Goal: Task Accomplishment & Management: Use online tool/utility

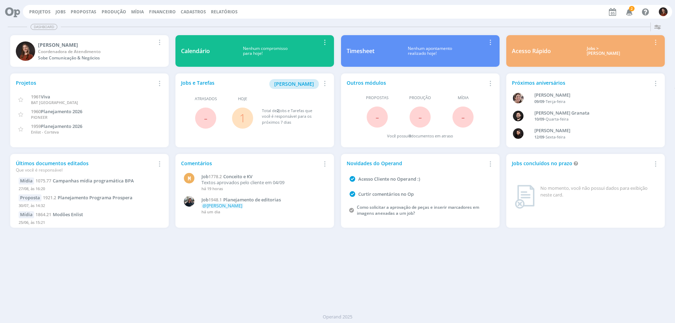
click at [65, 8] on div "Projetos Jobs Propostas Produção Mídia Financeiro Cadastros Relatórios 2 Notifi…" at bounding box center [347, 12] width 649 height 14
click at [62, 11] on link "Jobs" at bounding box center [61, 12] width 10 height 6
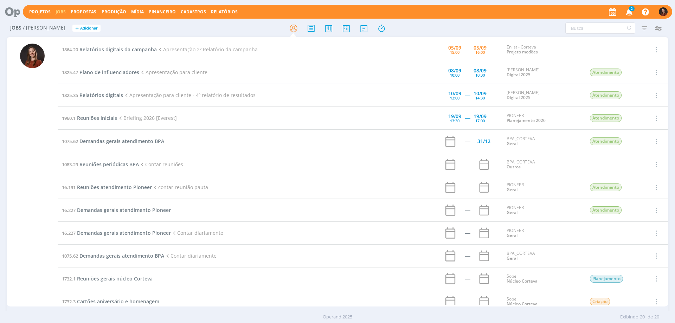
click at [102, 191] on td "16.191 Reuniões atendimento Pioneer contar reunião pauta" at bounding box center [224, 187] width 332 height 23
click at [104, 187] on span "Reuniões atendimento Pioneer" at bounding box center [114, 187] width 75 height 7
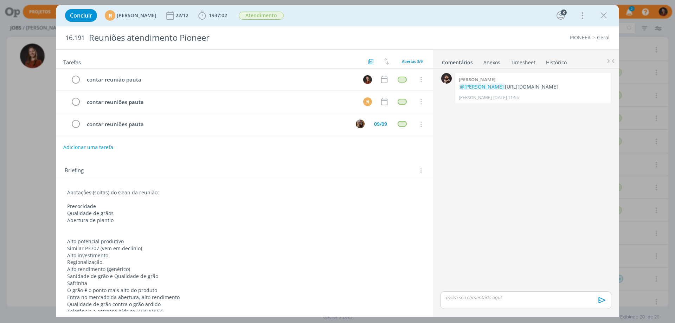
click at [527, 62] on link "Timesheet" at bounding box center [522, 61] width 25 height 10
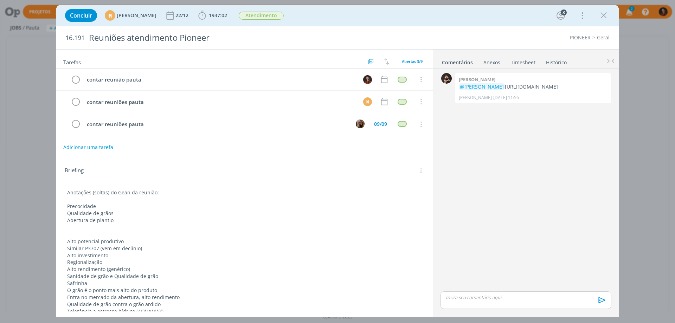
click at [523, 61] on link "Timesheet" at bounding box center [522, 61] width 25 height 10
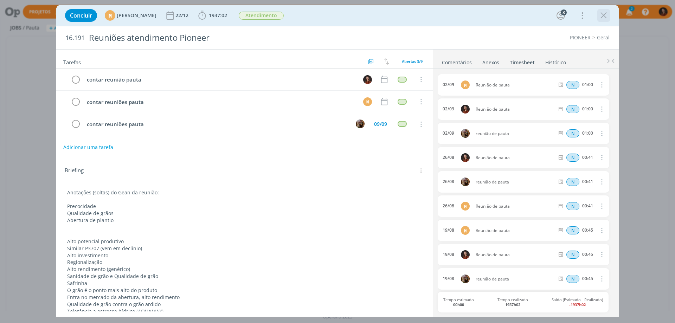
click at [602, 14] on icon "dialog" at bounding box center [603, 15] width 11 height 11
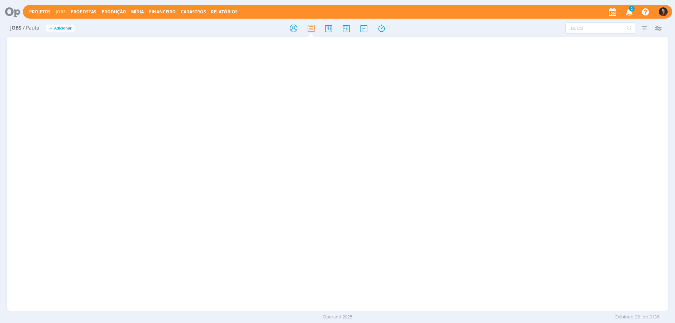
click at [292, 24] on icon at bounding box center [293, 28] width 13 height 14
click at [297, 35] on div "Jobs / Pauta + Adicionar Filtrar Filtrar Limpar Tipo Jobs e Tarefas Data Person…" at bounding box center [338, 29] width 662 height 18
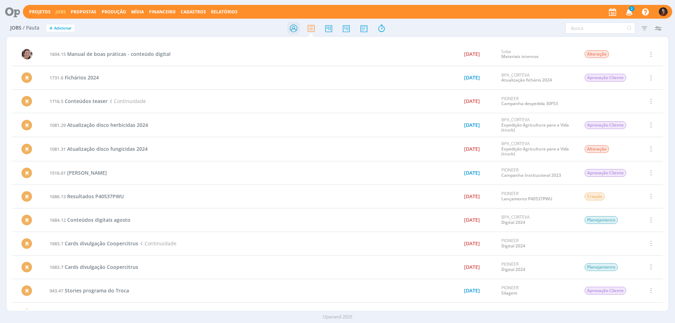
click at [297, 33] on icon at bounding box center [293, 28] width 13 height 14
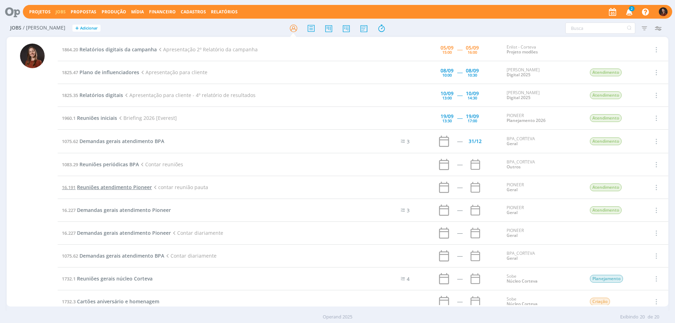
drag, startPoint x: 55, startPoint y: 124, endPoint x: 80, endPoint y: 187, distance: 67.2
click at [114, 281] on span "Reuniões gerais núcleo Corteva" at bounding box center [115, 278] width 76 height 7
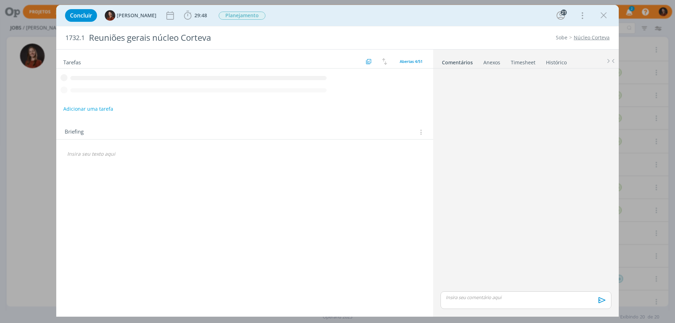
click at [522, 60] on link "Timesheet" at bounding box center [522, 61] width 25 height 10
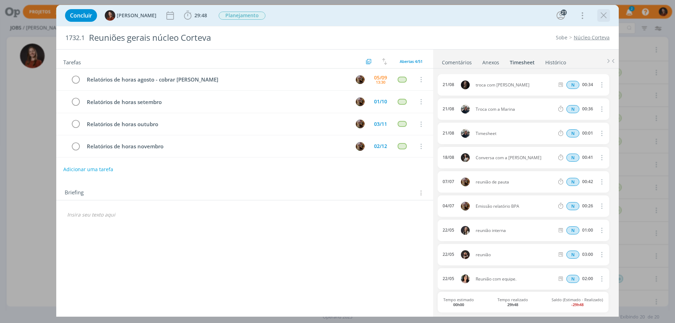
click at [601, 17] on icon "dialog" at bounding box center [603, 15] width 11 height 11
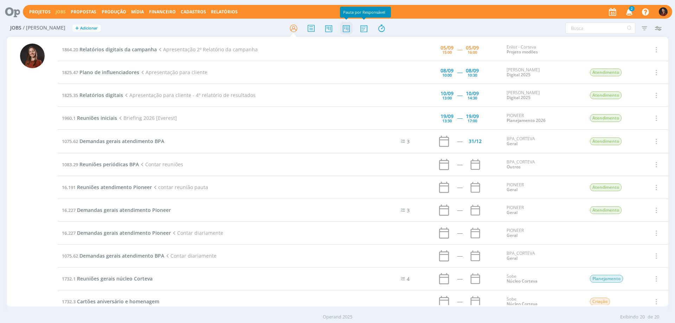
click at [344, 30] on icon at bounding box center [346, 28] width 13 height 14
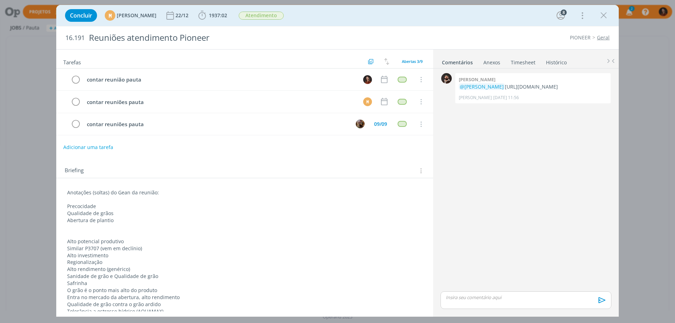
click at [526, 61] on link "Timesheet" at bounding box center [522, 61] width 25 height 10
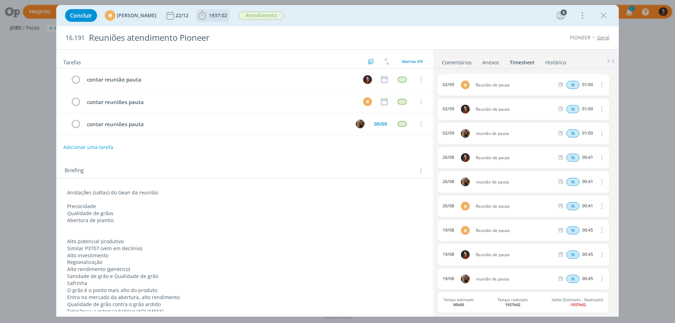
click at [228, 20] on span "1937:02" at bounding box center [213, 15] width 32 height 11
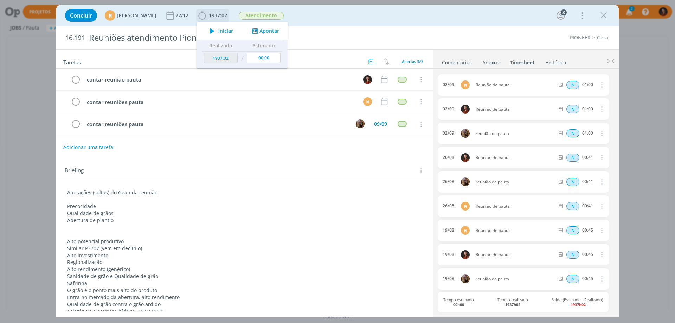
click at [279, 31] on button "Apontar" at bounding box center [264, 30] width 29 height 7
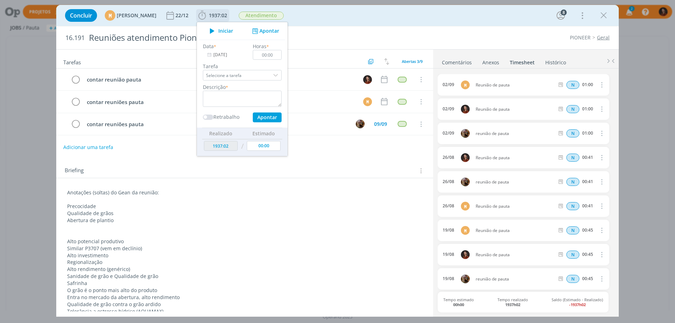
click at [237, 55] on input "05/09/2025" at bounding box center [225, 55] width 44 height 10
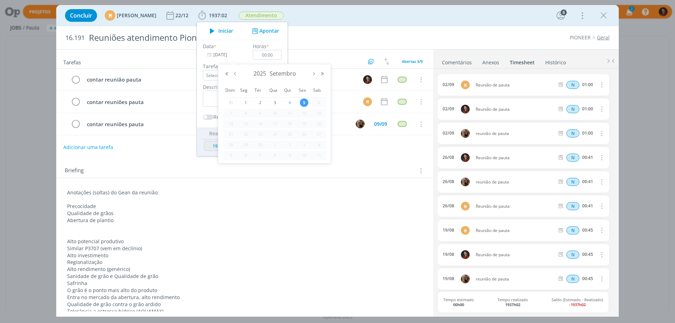
click at [288, 101] on span "4" at bounding box center [289, 102] width 8 height 8
type input "04/09/2025"
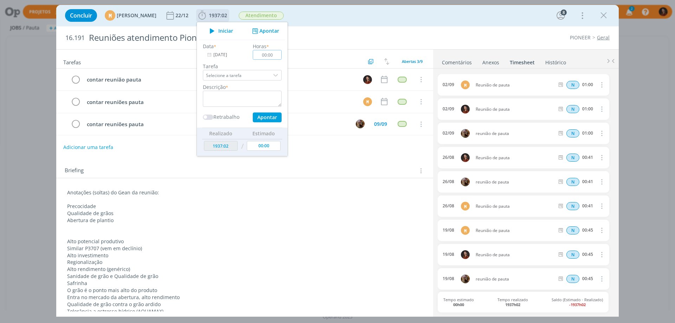
click at [282, 55] on input "00:00" at bounding box center [267, 55] width 29 height 10
type input "00:30"
click at [260, 97] on textarea "dialog" at bounding box center [242, 99] width 79 height 16
type textarea "Reunião registro marca Agro em Foco"
click at [282, 115] on button "Apontar" at bounding box center [267, 117] width 29 height 10
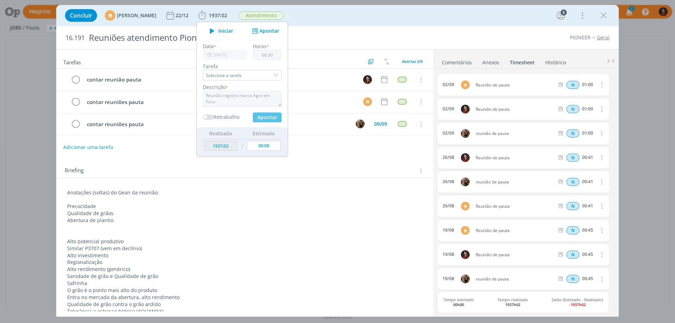
type input "1937:32"
type input "05/09/2025"
type input "00:00"
click at [355, 158] on div "Tarefas Usar Job de template Criar template a partir deste job Visualizar Templ…" at bounding box center [244, 181] width 377 height 262
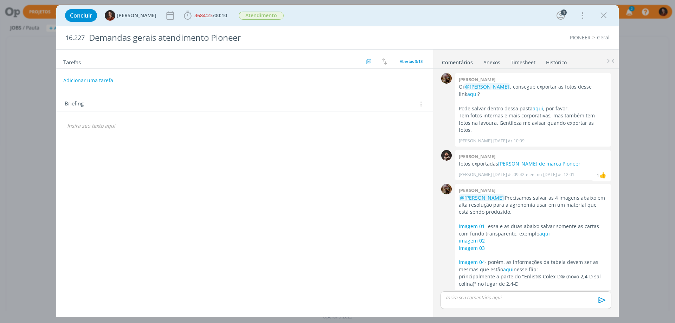
scroll to position [53, 0]
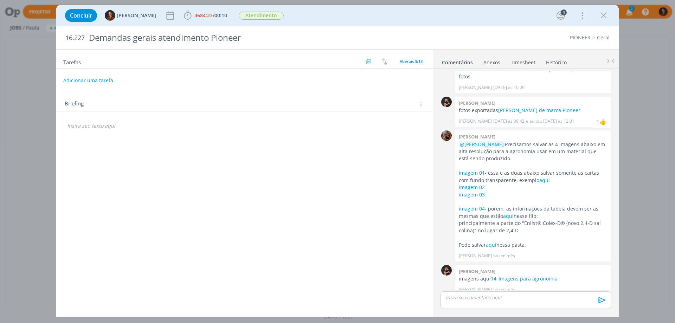
click at [519, 64] on link "Timesheet" at bounding box center [522, 61] width 25 height 10
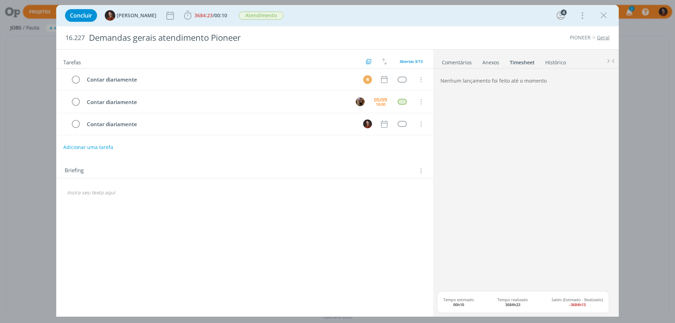
click at [458, 63] on link "Comentários" at bounding box center [457, 61] width 31 height 10
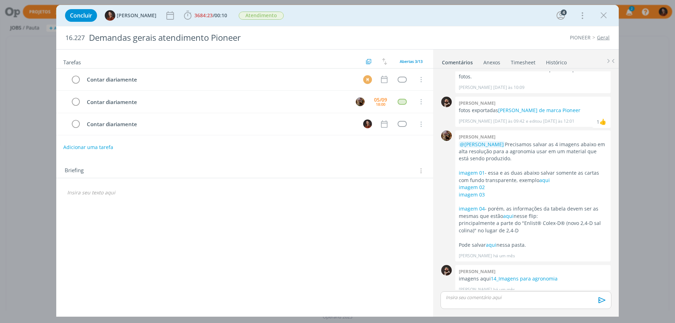
scroll to position [53, 0]
click at [521, 62] on link "Timesheet" at bounding box center [522, 61] width 25 height 10
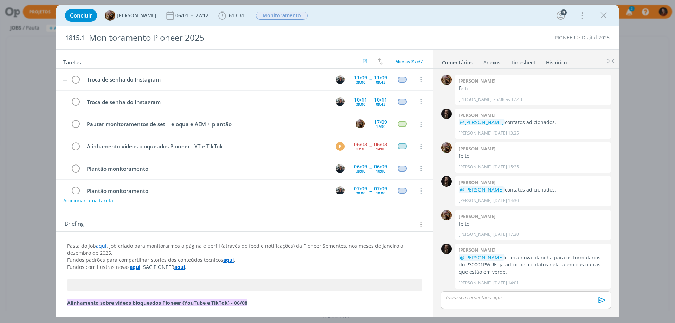
scroll to position [508, 0]
click at [83, 198] on button "Adicionar uma tarefa" at bounding box center [88, 200] width 50 height 12
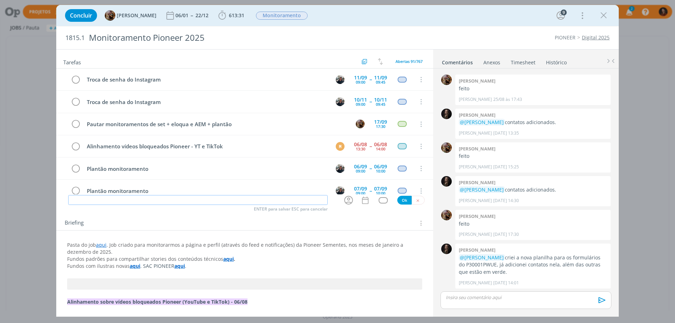
click at [100, 199] on input "dialog" at bounding box center [197, 200] width 259 height 10
click at [347, 201] on icon "dialog" at bounding box center [348, 200] width 11 height 11
type input "Emitir fatura agosto Meta - mandar para Marina"
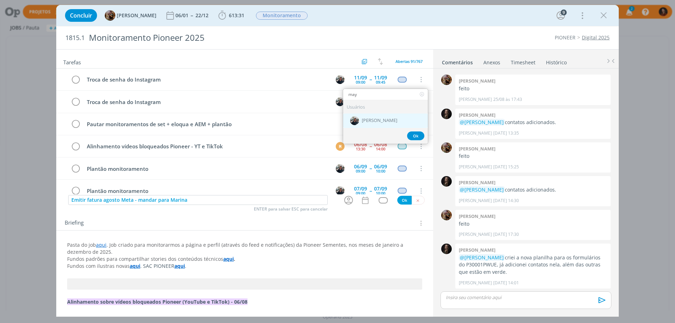
type input "may"
click at [365, 125] on div "[PERSON_NAME]" at bounding box center [385, 121] width 85 height 14
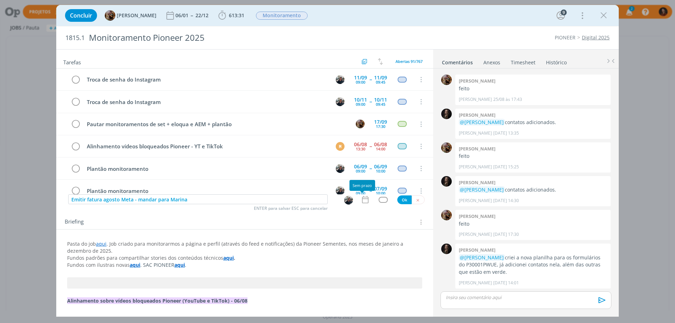
click at [363, 198] on icon "dialog" at bounding box center [365, 199] width 9 height 9
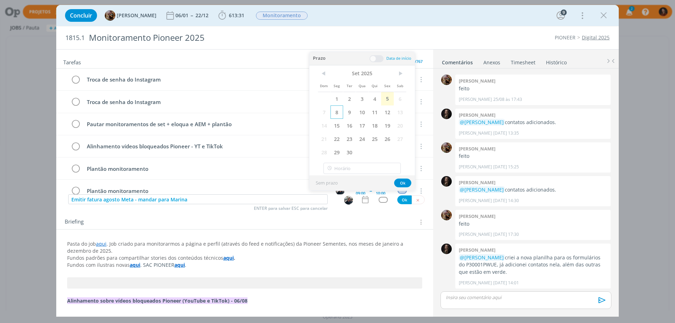
click at [339, 113] on span "8" at bounding box center [336, 111] width 13 height 13
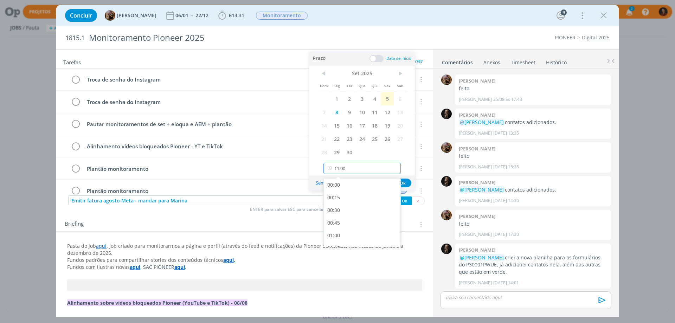
click at [362, 165] on input "11:00" at bounding box center [361, 168] width 77 height 11
click at [345, 218] on div "12:00" at bounding box center [363, 218] width 79 height 13
type input "12:00"
click at [401, 185] on button "Ok" at bounding box center [402, 183] width 17 height 9
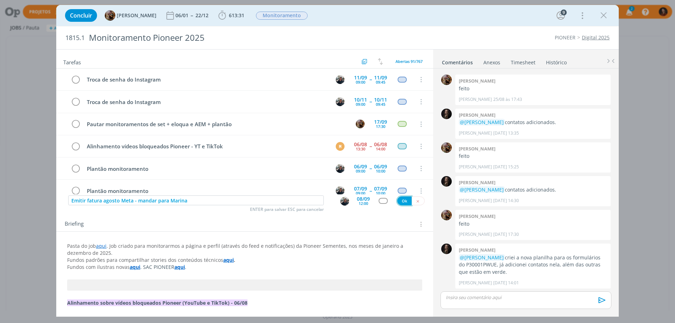
click at [401, 200] on button "Ok" at bounding box center [404, 200] width 14 height 9
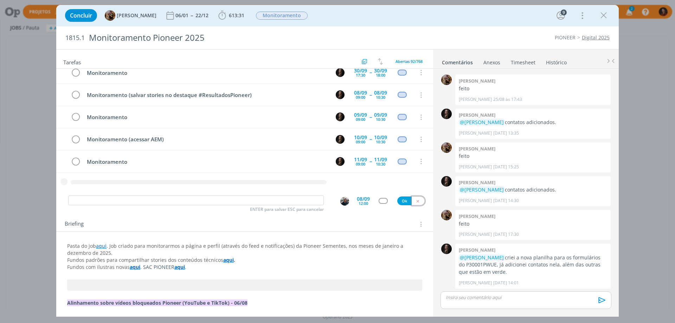
click at [417, 204] on button "dialog" at bounding box center [418, 200] width 13 height 9
